Goal: Communication & Community: Answer question/provide support

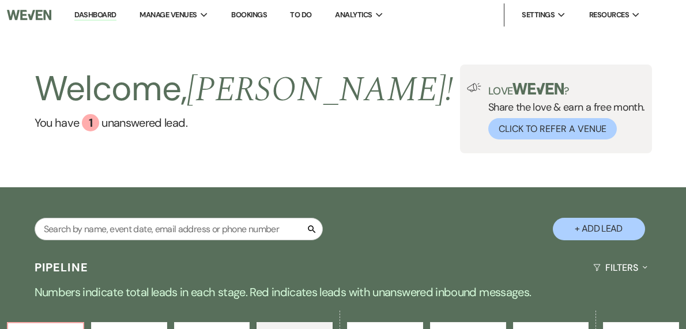
select select "4"
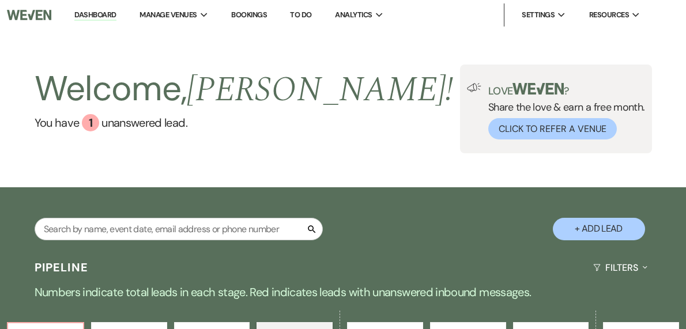
select select "4"
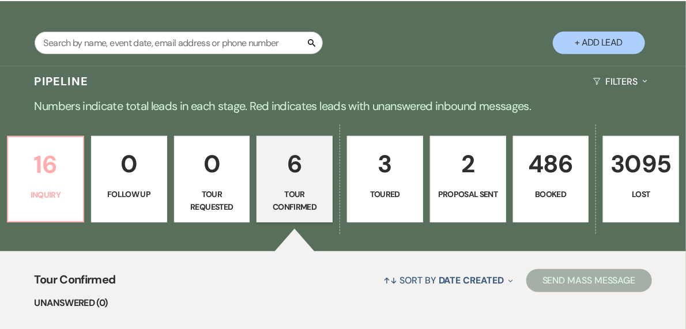
click at [74, 178] on p "16" at bounding box center [45, 164] width 61 height 39
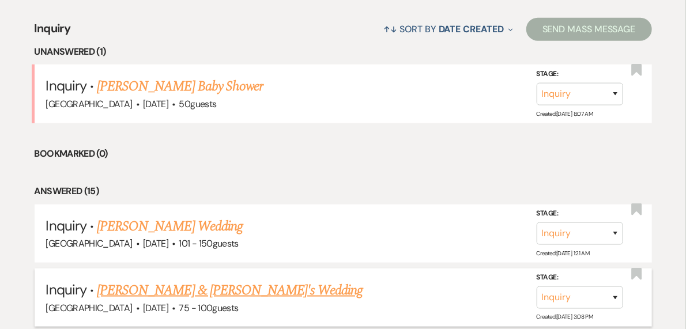
scroll to position [371, 0]
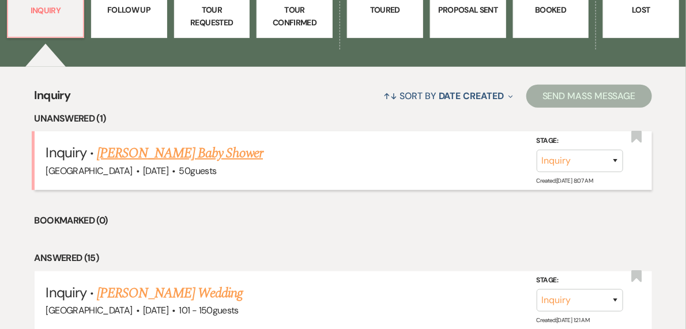
click at [172, 155] on link "[PERSON_NAME] Baby Shower" at bounding box center [180, 153] width 166 height 21
select select "5"
select select "3"
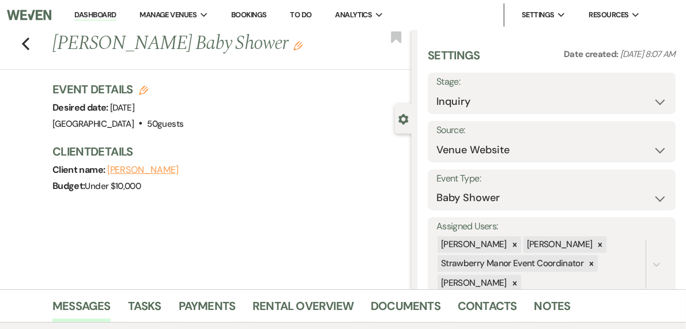
click at [144, 91] on icon "Edit" at bounding box center [143, 90] width 9 height 9
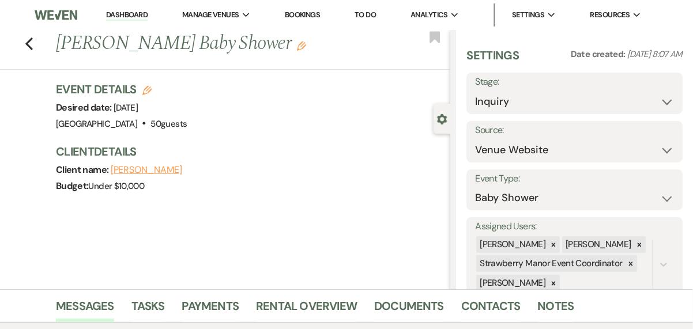
select select "597"
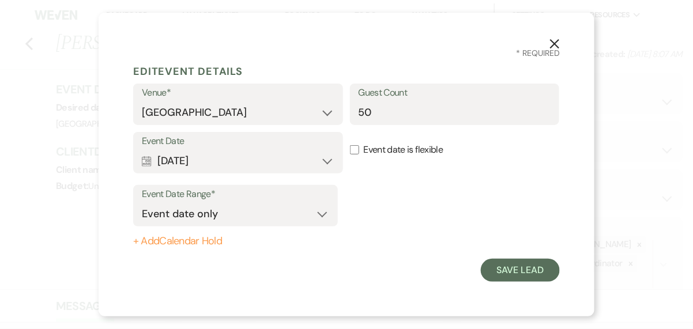
click at [555, 43] on use "button" at bounding box center [554, 43] width 9 height 9
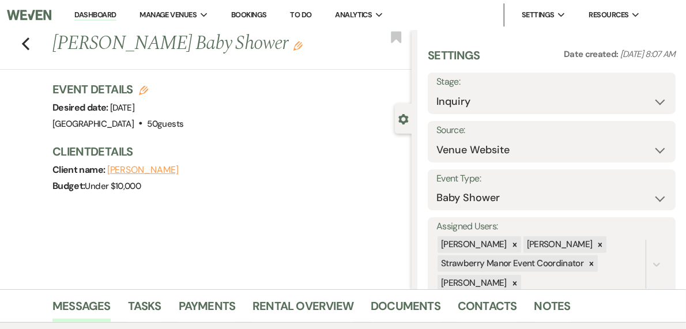
click at [260, 165] on div "Client name: [PERSON_NAME]" at bounding box center [226, 170] width 348 height 16
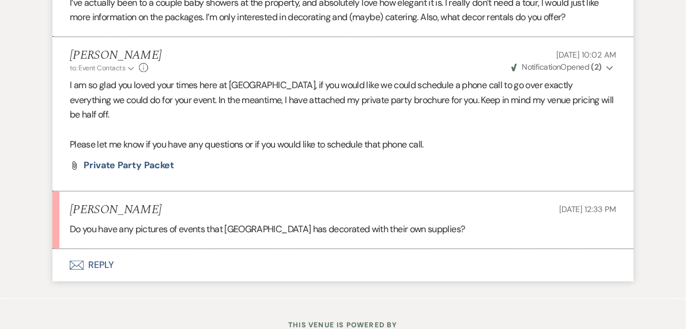
scroll to position [1125, 0]
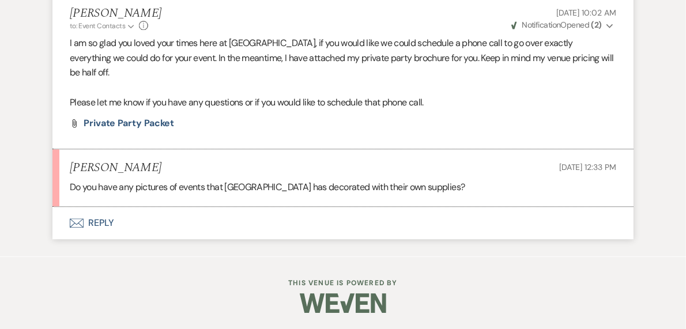
click at [103, 218] on button "Envelope Reply" at bounding box center [342, 223] width 581 height 32
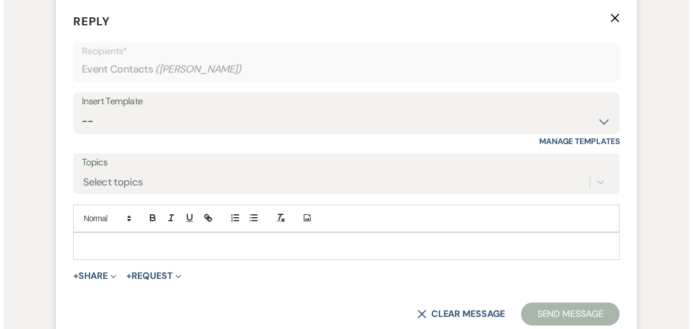
scroll to position [1337, 0]
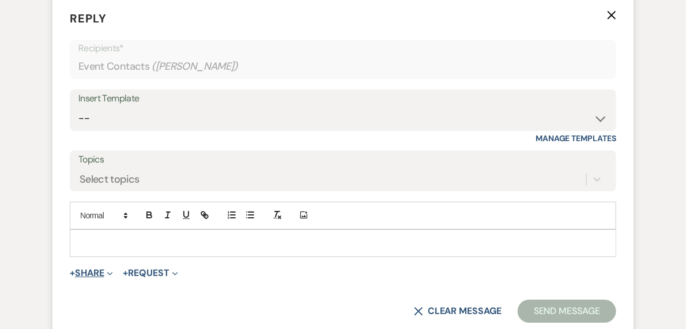
click at [80, 271] on button "+ Share Expand" at bounding box center [91, 273] width 43 height 9
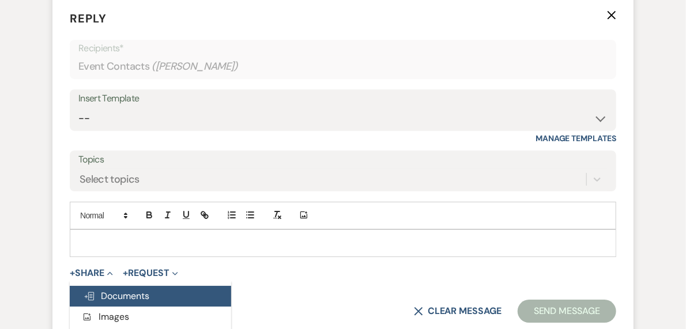
click at [120, 291] on span "Doc Upload Documents" at bounding box center [117, 296] width 66 height 12
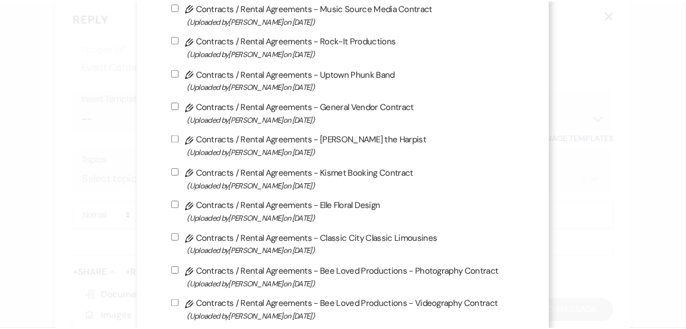
scroll to position [46, 0]
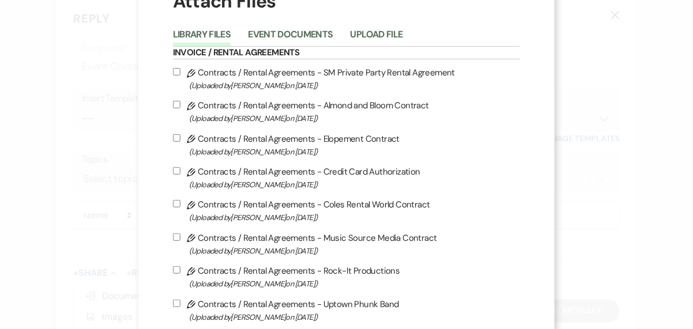
click at [590, 96] on div "X Attach Files Library Files Event Documents Upload File Invoice / Rental Agree…" at bounding box center [346, 164] width 693 height 329
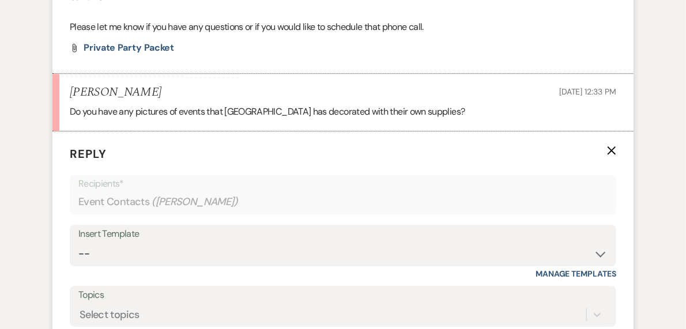
scroll to position [1060, 0]
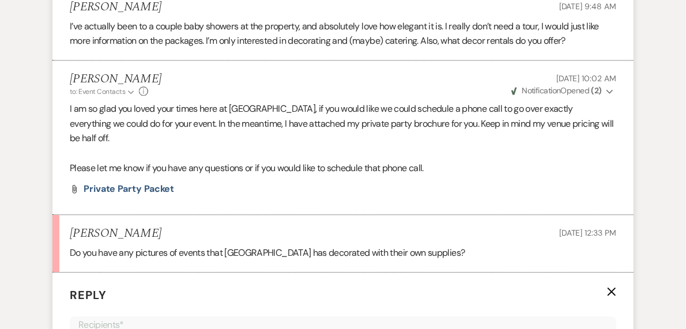
click at [615, 287] on use "button" at bounding box center [612, 291] width 9 height 9
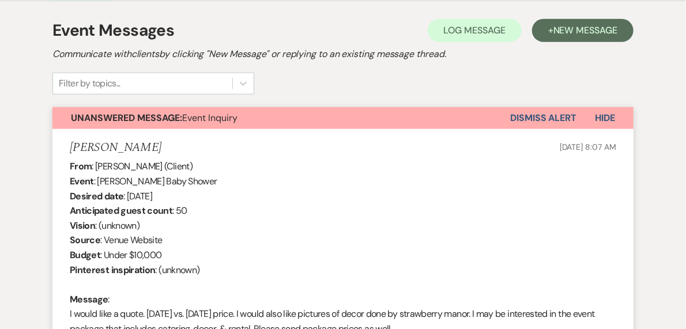
scroll to position [0, 0]
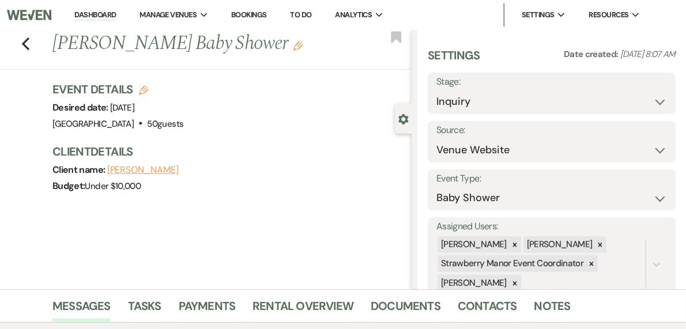
click at [116, 13] on link "Dashboard" at bounding box center [95, 15] width 42 height 11
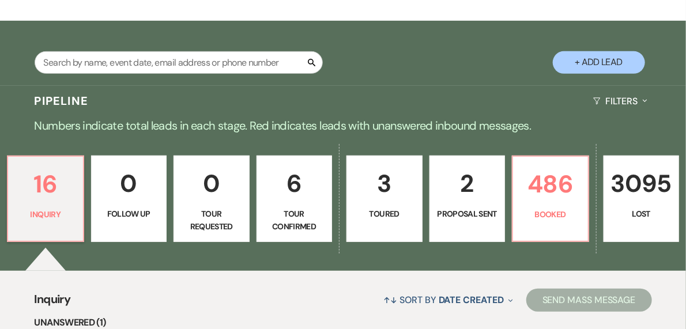
scroll to position [185, 0]
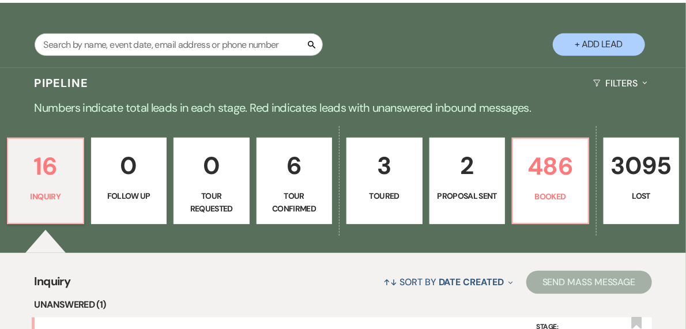
click at [308, 184] on p "6" at bounding box center [294, 165] width 61 height 39
select select "4"
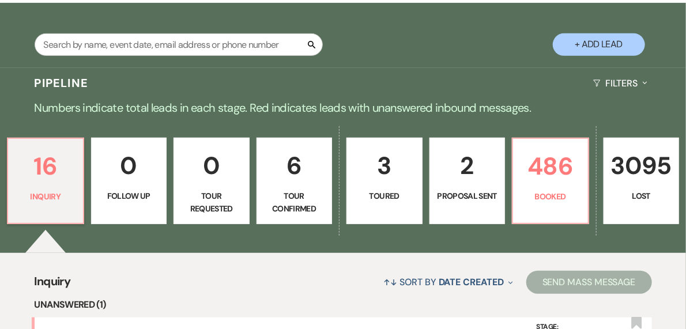
select select "4"
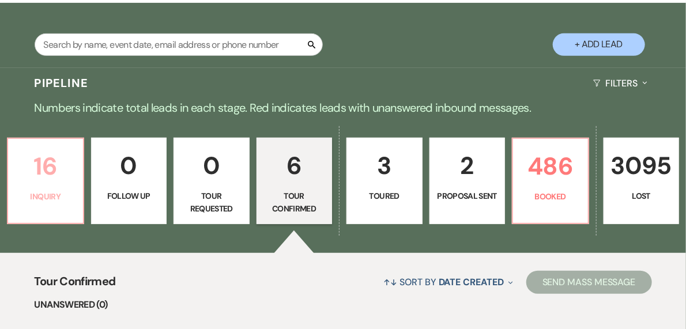
click at [55, 207] on link "16 Inquiry" at bounding box center [45, 181] width 77 height 86
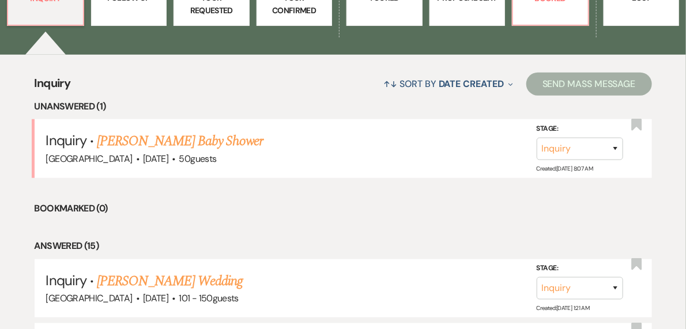
scroll to position [461, 0]
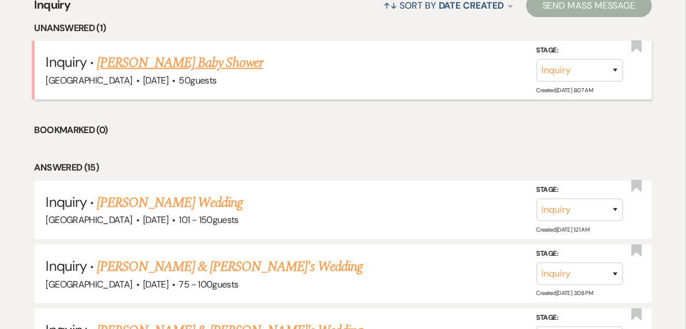
click at [161, 62] on link "[PERSON_NAME] Baby Shower" at bounding box center [180, 62] width 166 height 21
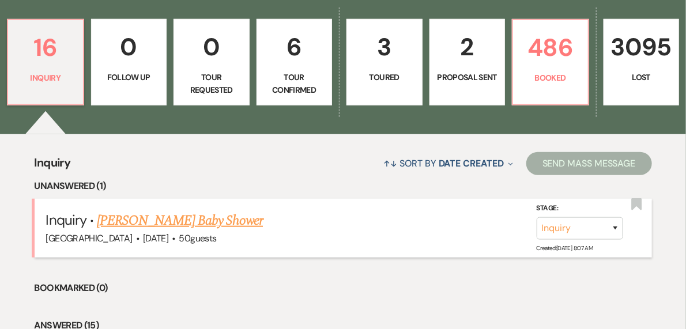
select select "5"
select select "3"
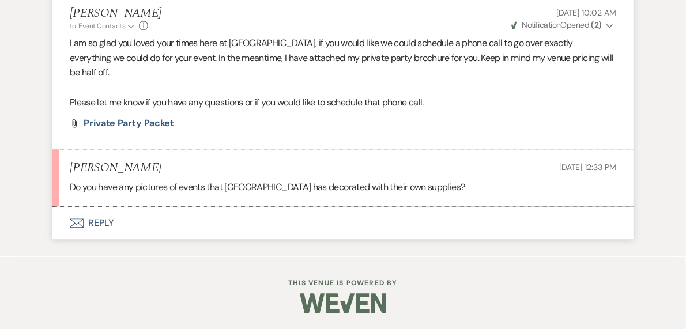
click at [94, 221] on button "Envelope Reply" at bounding box center [342, 223] width 581 height 32
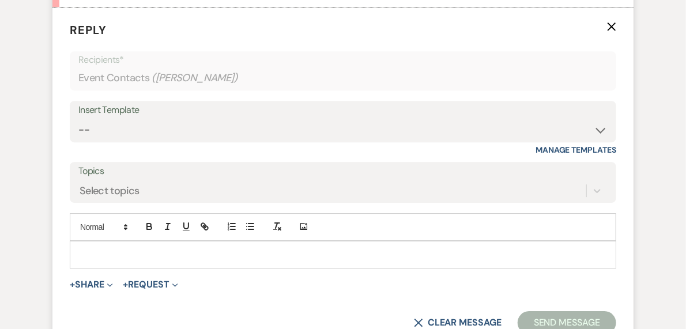
scroll to position [1337, 0]
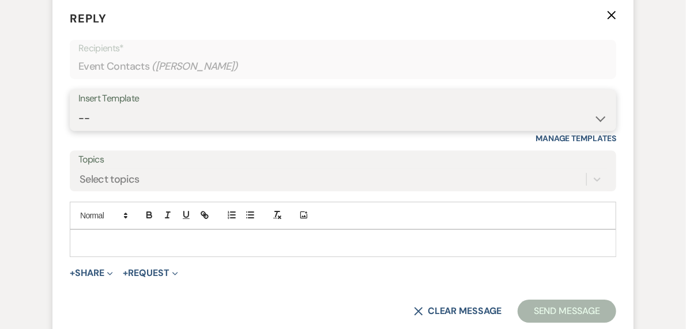
click at [152, 111] on select "-- Weven Planning Portal Introduction (Booked Events) Private Party Inquiry Res…" at bounding box center [342, 118] width 529 height 22
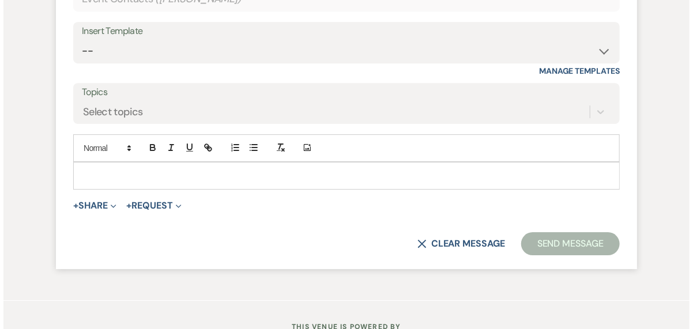
scroll to position [1429, 0]
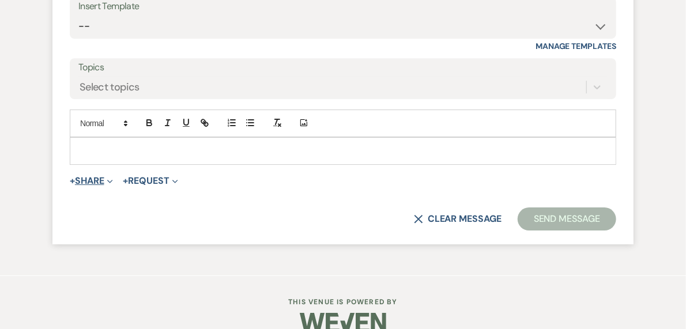
click at [92, 176] on button "+ Share Expand" at bounding box center [91, 180] width 43 height 9
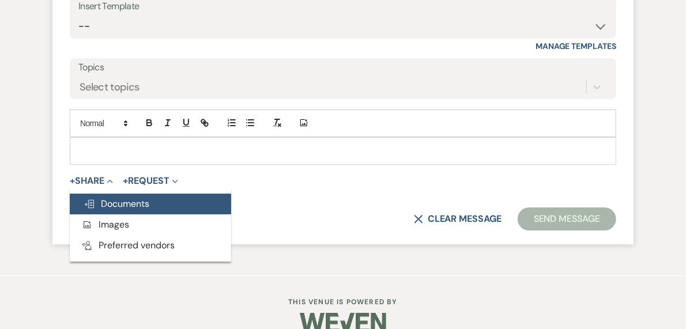
click at [126, 201] on span "Doc Upload Documents" at bounding box center [117, 204] width 66 height 12
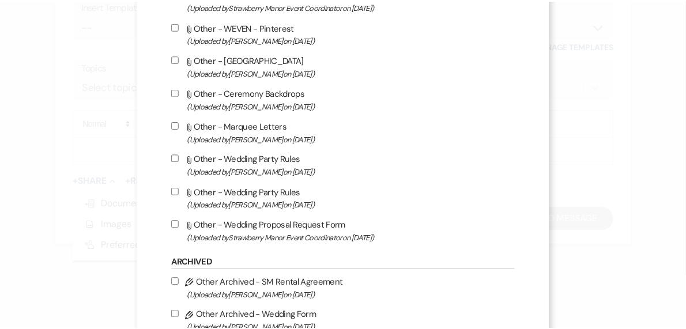
scroll to position [2352, 0]
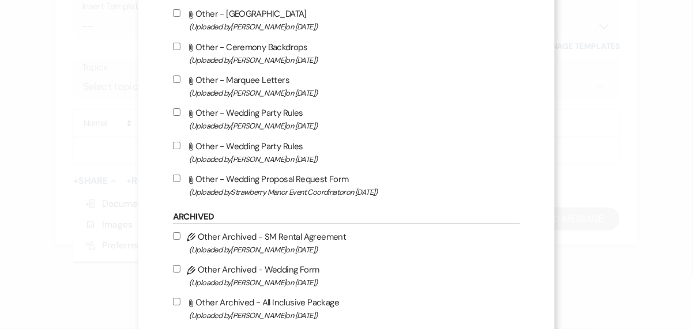
click at [636, 150] on div "X Attach Files Library Files Event Documents Upload File Invoice / Rental Agree…" at bounding box center [346, 164] width 693 height 329
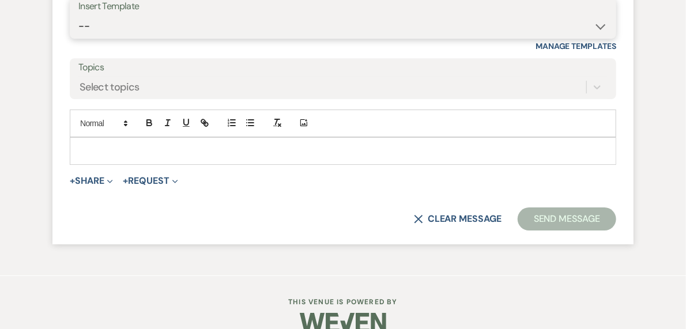
click at [106, 28] on select "-- Weven Planning Portal Introduction (Booked Events) Private Party Inquiry Res…" at bounding box center [342, 26] width 529 height 22
select select "5903"
click at [78, 15] on select "-- Weven Planning Portal Introduction (Booked Events) Private Party Inquiry Res…" at bounding box center [342, 26] width 529 height 22
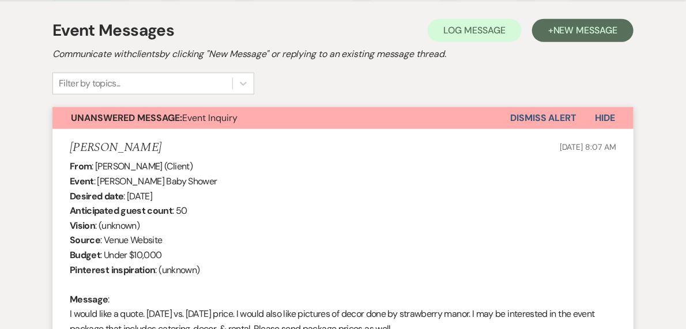
scroll to position [0, 0]
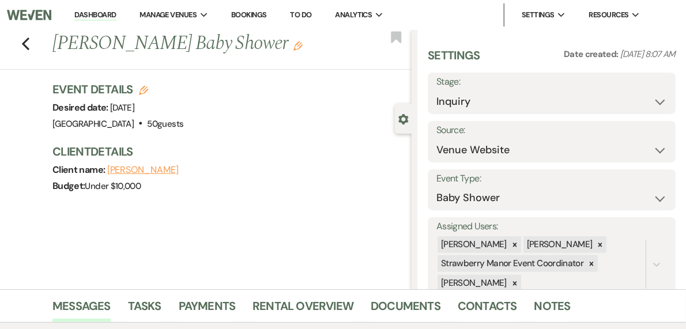
click at [253, 160] on div "Client Details Client name: [PERSON_NAME] Budget: Under $10,000" at bounding box center [226, 169] width 348 height 51
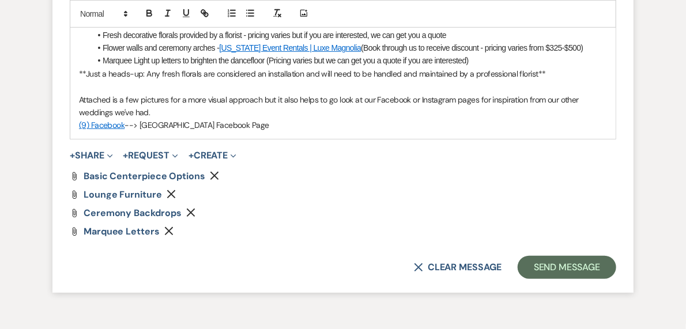
scroll to position [1937, 0]
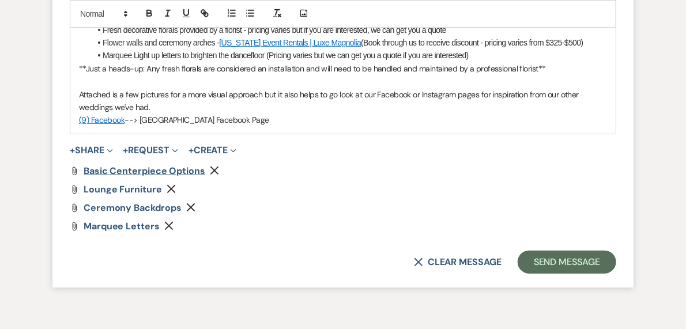
click at [137, 169] on span "Basic Centerpiece Options" at bounding box center [145, 171] width 122 height 12
click at [120, 206] on span "Ceremony Backdrops" at bounding box center [133, 208] width 98 height 12
click at [293, 217] on div "Attach File Basic Centerpiece Options Remove Attach File Lounge Furniture Remov…" at bounding box center [343, 199] width 547 height 65
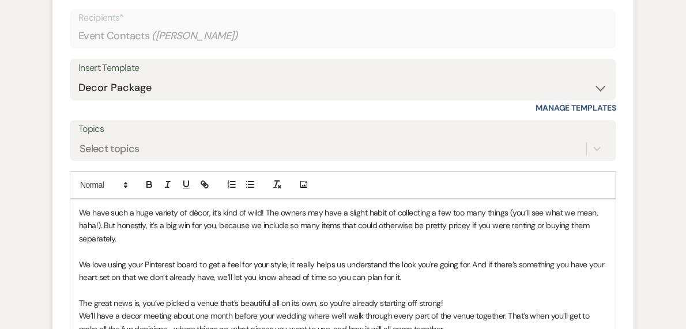
scroll to position [1199, 0]
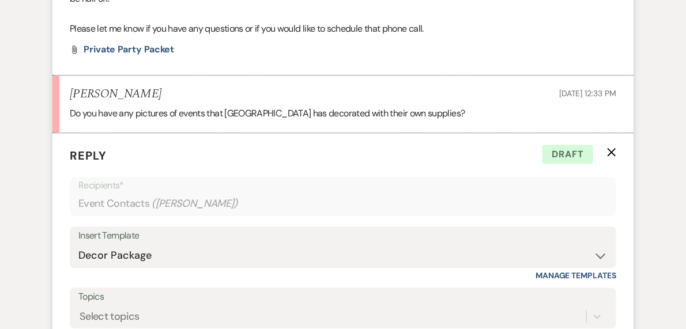
click at [610, 148] on use "button" at bounding box center [612, 152] width 9 height 9
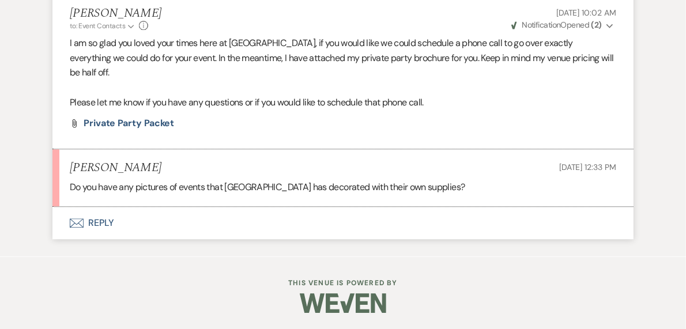
click at [93, 222] on button "Envelope Reply" at bounding box center [342, 223] width 581 height 32
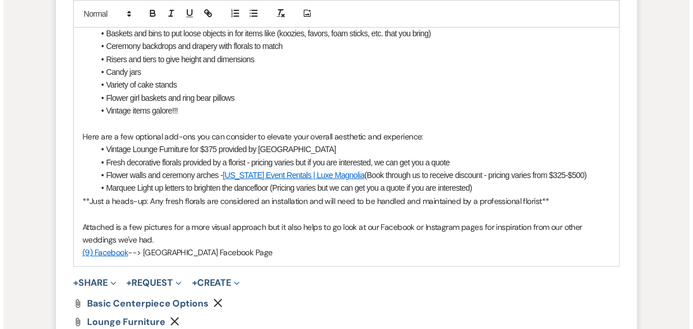
scroll to position [1935, 0]
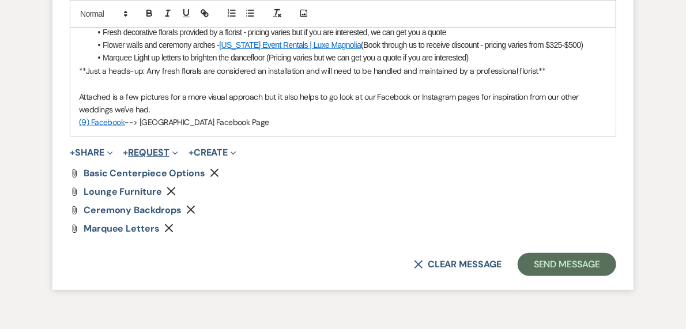
click at [140, 149] on button "+ Request Expand" at bounding box center [150, 152] width 55 height 9
click at [82, 149] on button "+ Share Expand" at bounding box center [91, 152] width 43 height 9
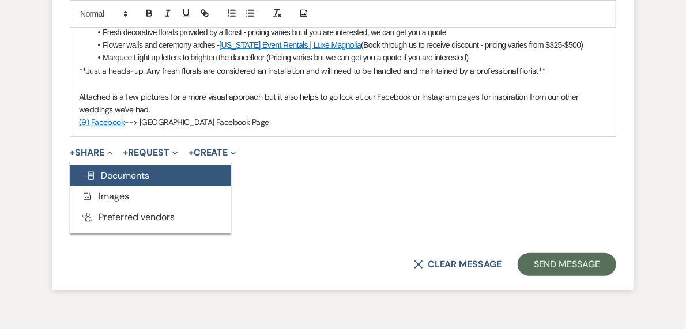
click at [110, 174] on span "Doc Upload Documents" at bounding box center [117, 176] width 66 height 12
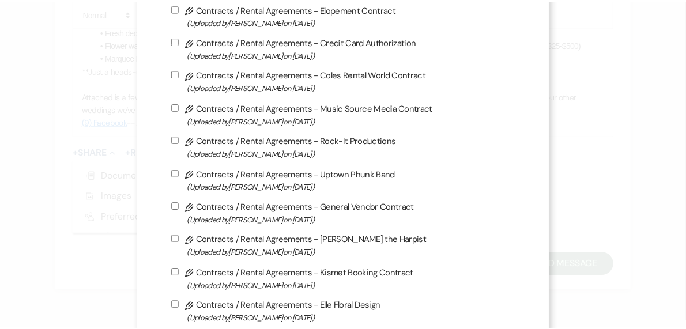
scroll to position [0, 0]
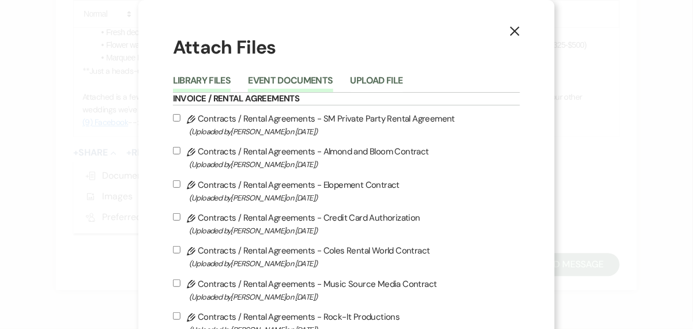
click at [308, 85] on button "Event Documents" at bounding box center [290, 84] width 85 height 16
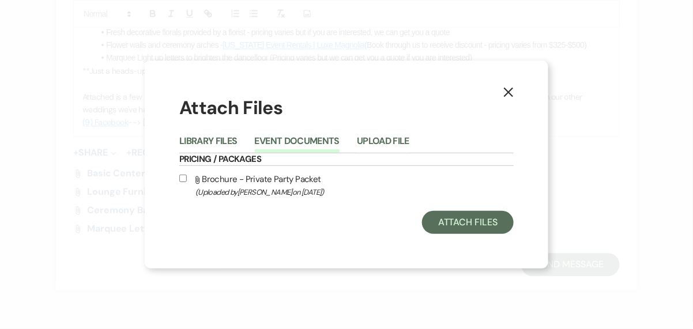
click at [506, 89] on icon "X" at bounding box center [508, 92] width 10 height 10
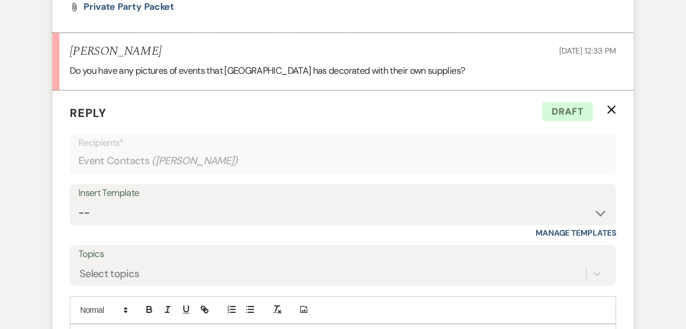
scroll to position [1243, 0]
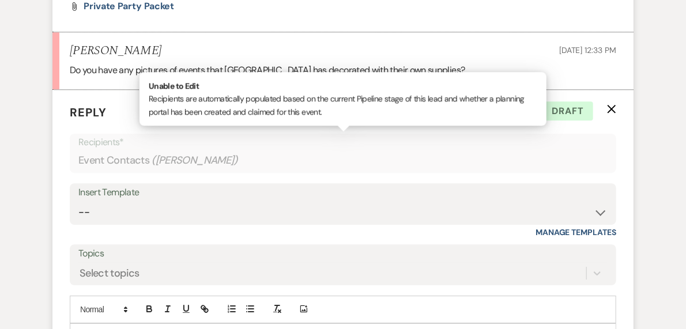
click at [354, 140] on p "Recipients*" at bounding box center [342, 142] width 529 height 15
click at [605, 104] on p "Reply X Draft" at bounding box center [343, 112] width 547 height 17
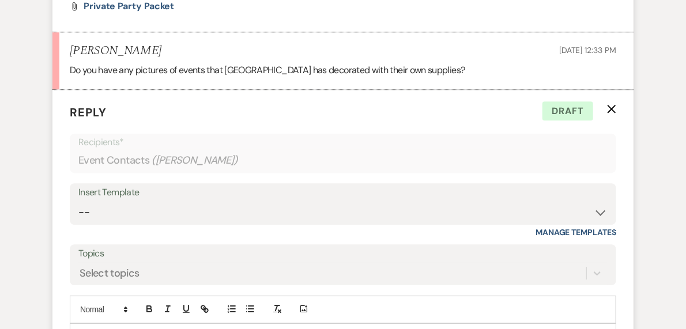
click at [612, 104] on icon "X" at bounding box center [611, 108] width 9 height 9
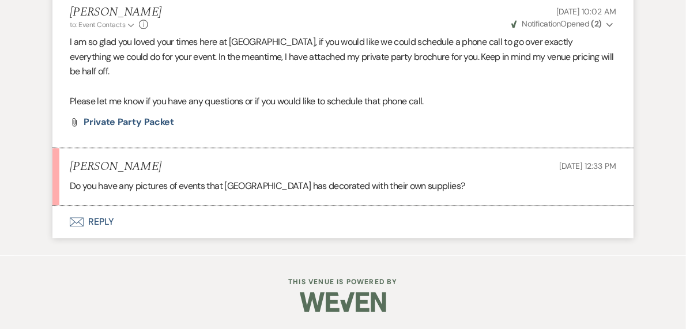
scroll to position [1125, 0]
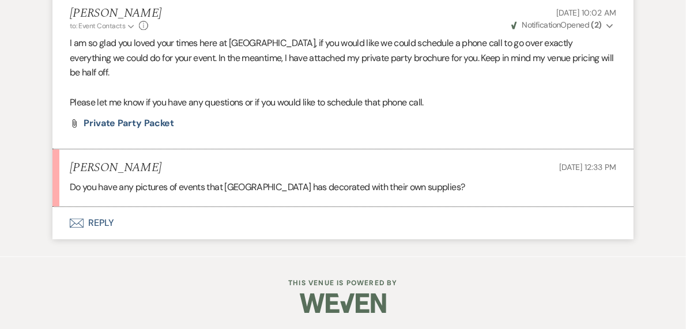
click at [100, 220] on button "Envelope Reply" at bounding box center [342, 223] width 581 height 32
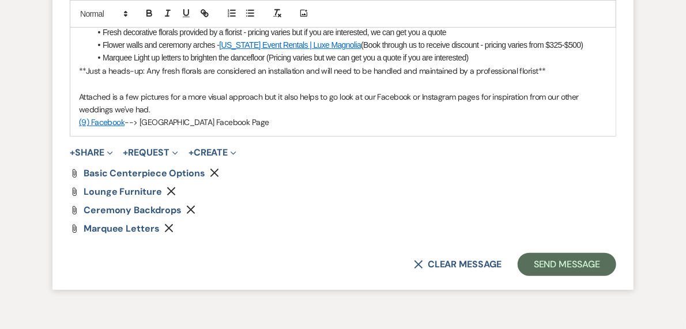
scroll to position [1935, 0]
click at [166, 225] on use "button" at bounding box center [169, 228] width 9 height 9
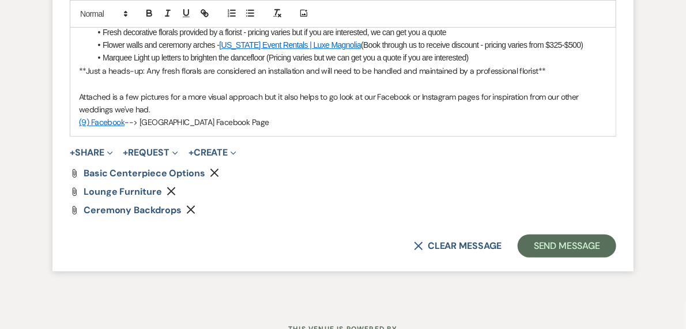
click at [167, 188] on icon "Remove" at bounding box center [171, 191] width 9 height 9
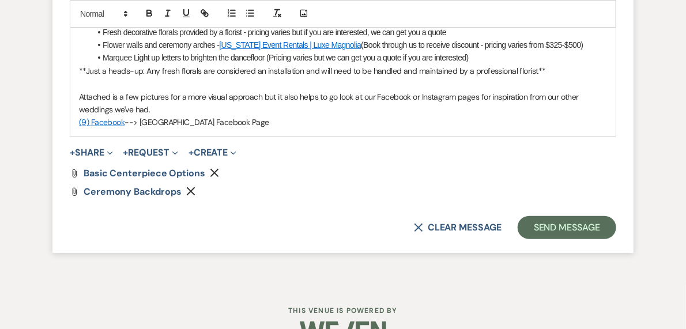
click at [285, 191] on div "Attach File Ceremony Backdrops Remove" at bounding box center [343, 191] width 547 height 9
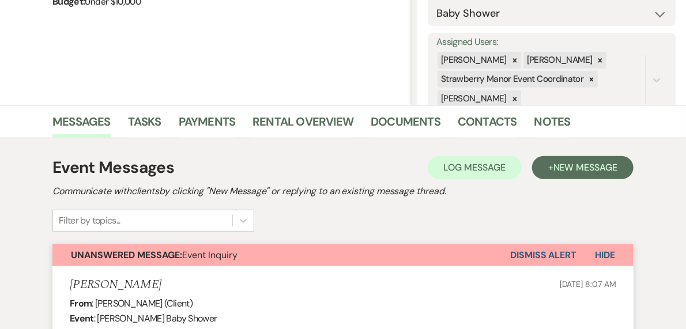
scroll to position [0, 0]
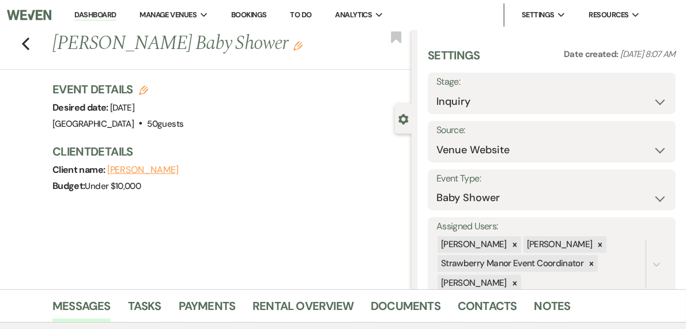
click at [148, 89] on icon "Edit" at bounding box center [143, 90] width 9 height 9
select select "597"
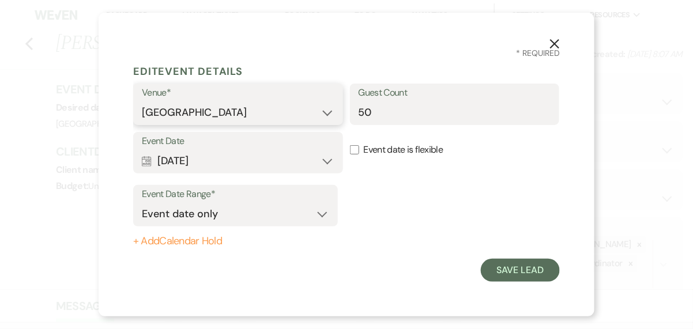
click at [318, 111] on select "[GEOGRAPHIC_DATA] [GEOGRAPHIC_DATA] Events" at bounding box center [238, 112] width 193 height 22
click at [142, 101] on select "[GEOGRAPHIC_DATA] [GEOGRAPHIC_DATA] Events" at bounding box center [238, 112] width 193 height 22
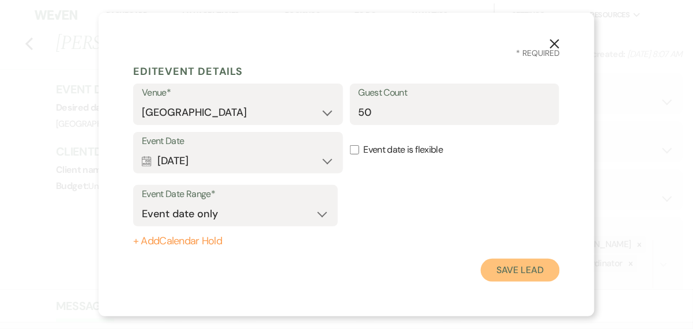
click at [534, 270] on button "Save Lead" at bounding box center [520, 270] width 79 height 23
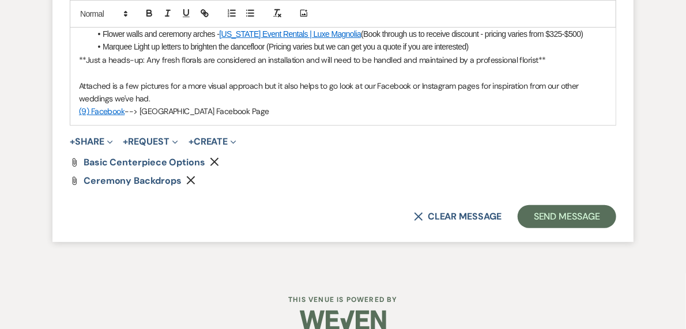
scroll to position [1962, 0]
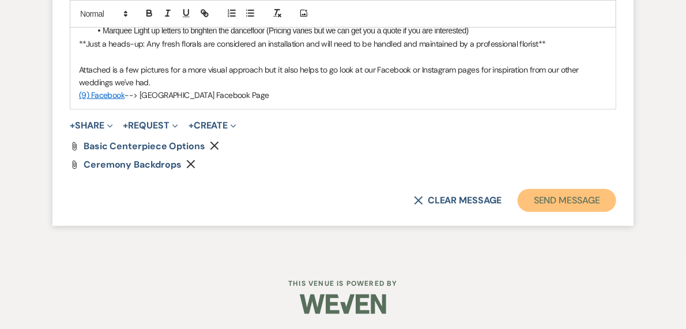
click at [567, 199] on button "Send Message" at bounding box center [567, 200] width 99 height 23
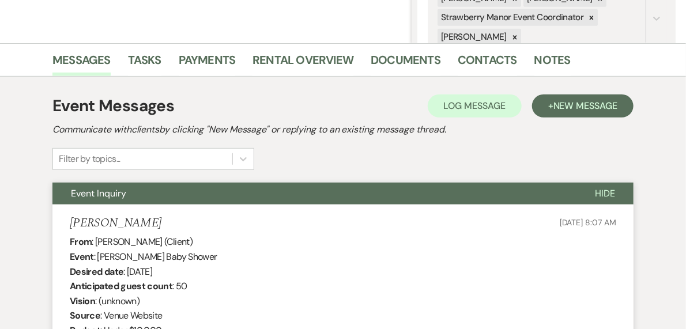
scroll to position [0, 0]
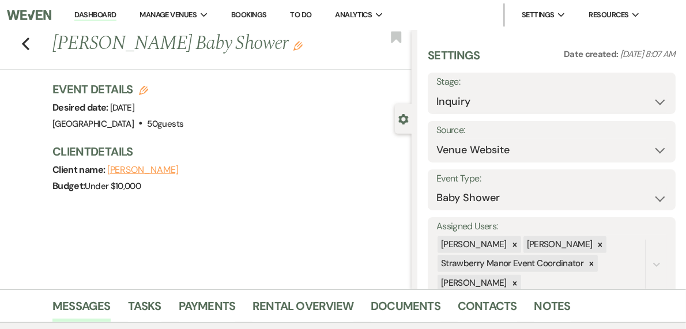
drag, startPoint x: 137, startPoint y: 15, endPoint x: 168, endPoint y: 28, distance: 33.8
click at [116, 15] on link "Dashboard" at bounding box center [95, 15] width 42 height 11
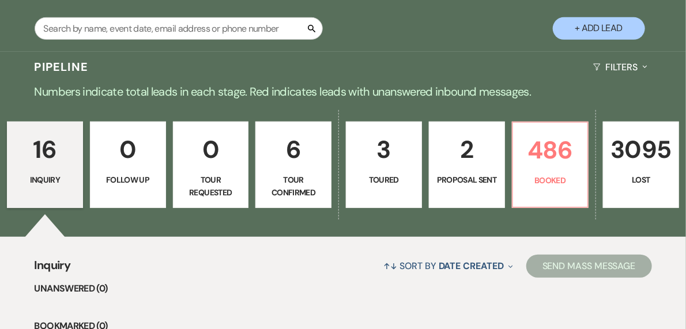
scroll to position [277, 0]
